Goal: Navigation & Orientation: Find specific page/section

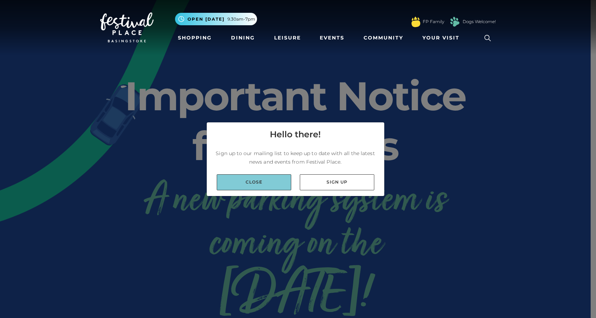
click at [259, 187] on link "Close" at bounding box center [254, 183] width 74 height 16
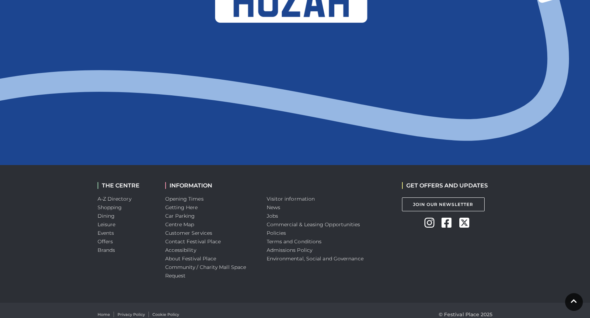
scroll to position [756, 0]
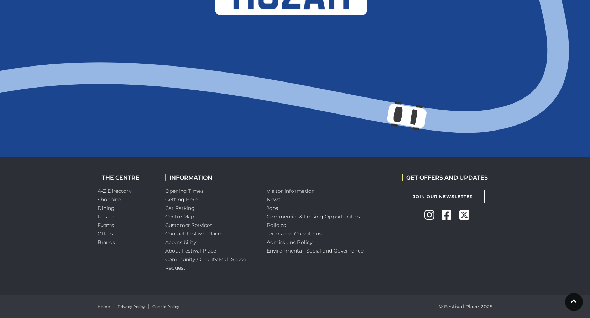
click at [188, 201] on link "Getting Here" at bounding box center [181, 200] width 33 height 6
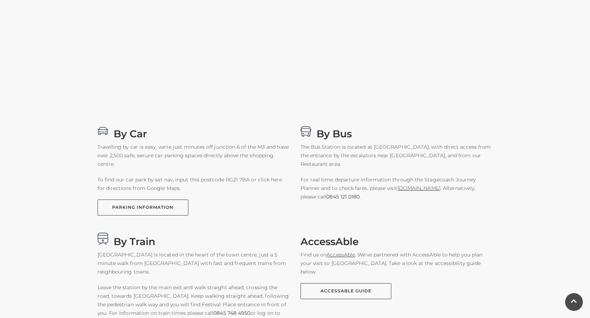
scroll to position [392, 0]
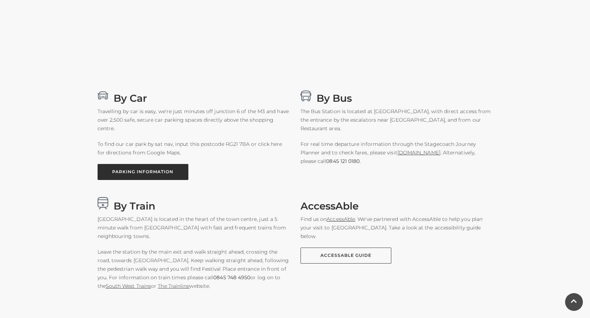
click at [164, 173] on link "PARKING INFORMATION" at bounding box center [143, 172] width 91 height 16
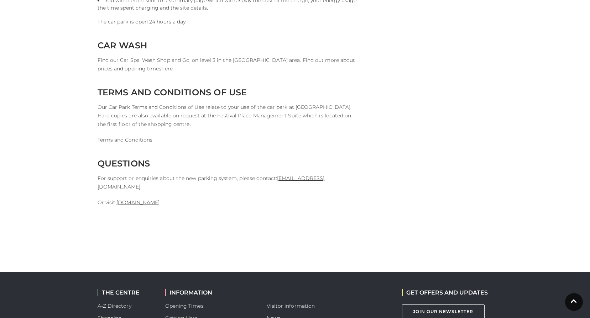
scroll to position [1908, 0]
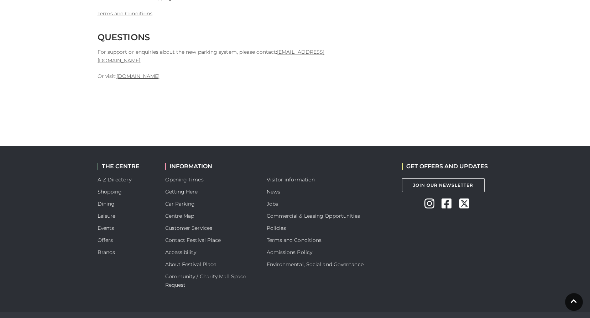
click at [185, 189] on link "Getting Here" at bounding box center [181, 192] width 33 height 6
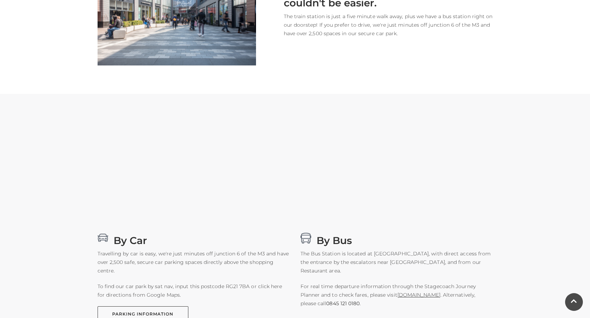
scroll to position [285, 0]
